Goal: Find specific page/section: Find specific page/section

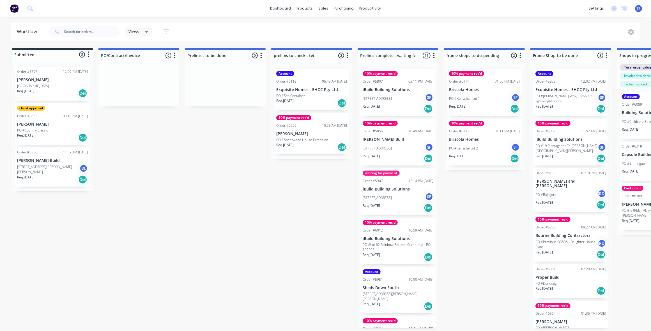
scroll to position [0, 570]
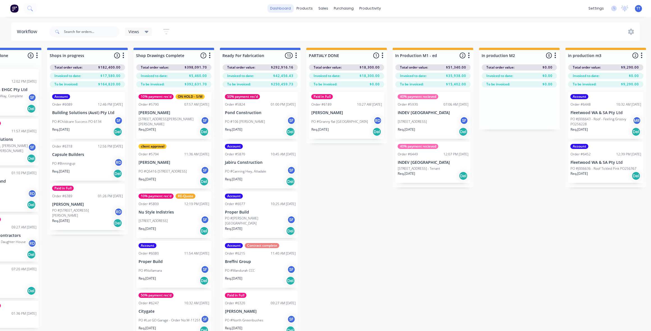
click at [287, 6] on link "dashboard" at bounding box center [280, 8] width 26 height 8
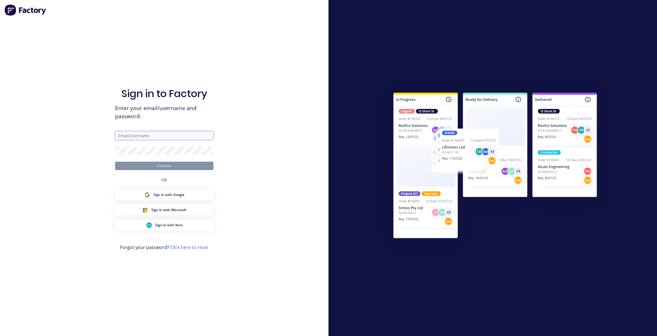
type input "[EMAIL_ADDRESS][DOMAIN_NAME]"
click at [164, 164] on button "Continue" at bounding box center [164, 166] width 98 height 8
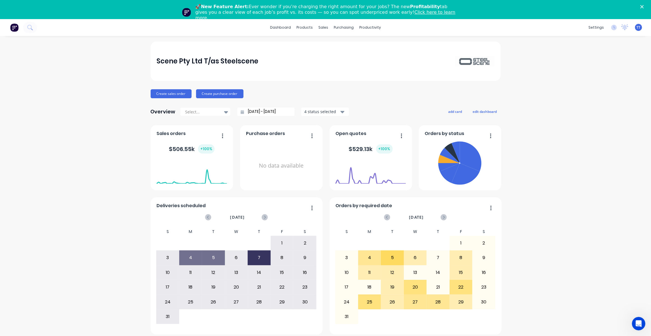
click at [644, 5] on icon "Close" at bounding box center [642, 6] width 3 height 3
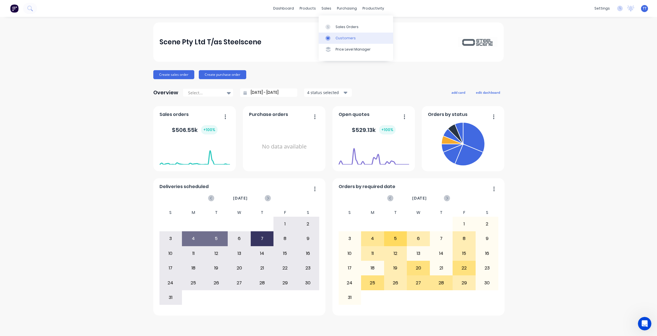
click at [345, 37] on div "Customers" at bounding box center [345, 38] width 20 height 5
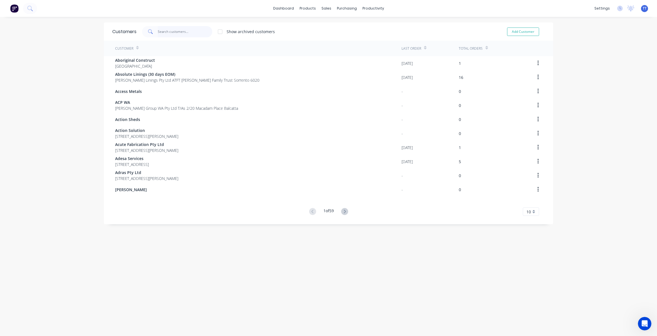
click at [162, 30] on input "text" at bounding box center [185, 31] width 55 height 11
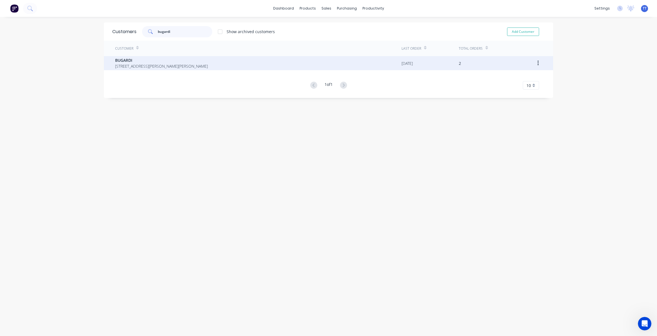
type input "bugardi"
click at [125, 63] on span "[STREET_ADDRESS][PERSON_NAME][PERSON_NAME]" at bounding box center [161, 66] width 93 height 6
